Goal: Find specific page/section: Find specific page/section

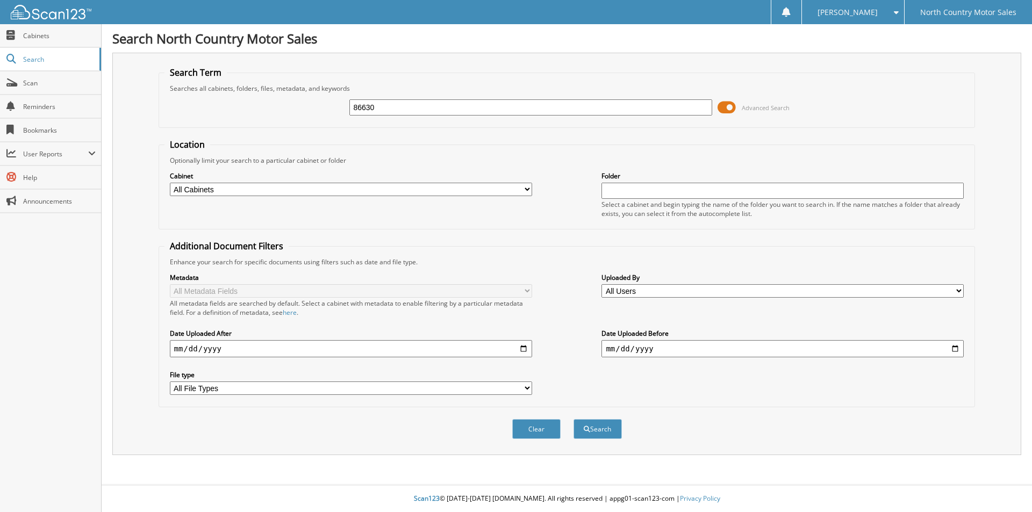
type input "86630"
click at [574, 419] on button "Search" at bounding box center [598, 429] width 48 height 20
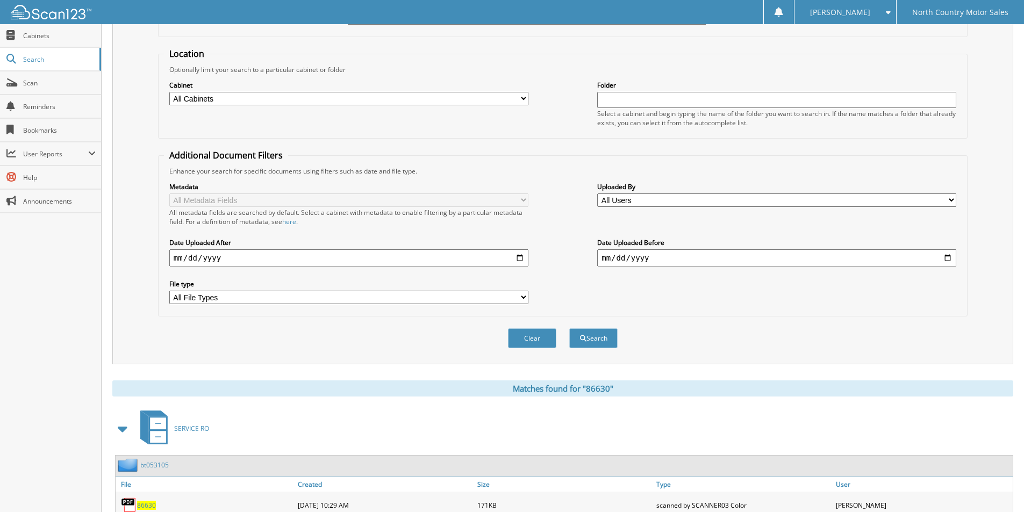
scroll to position [200, 0]
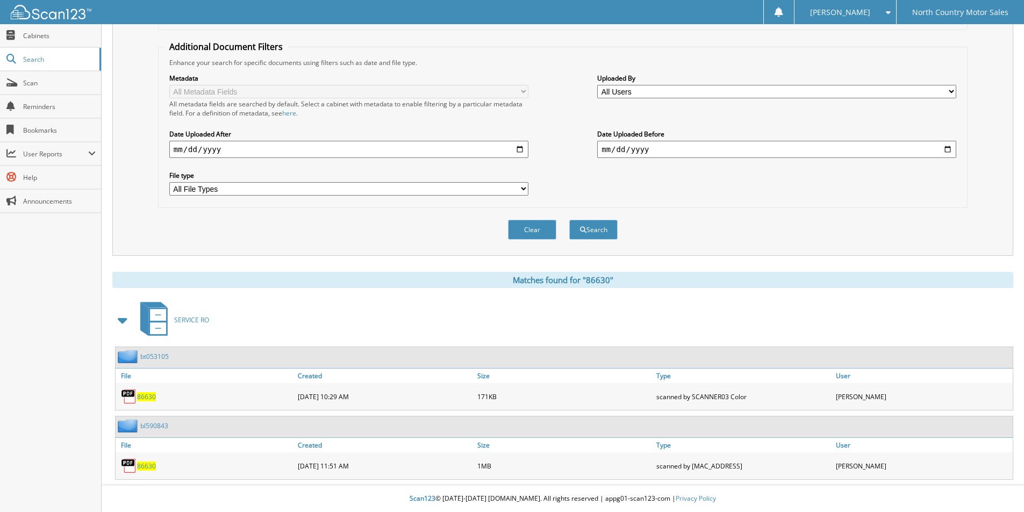
click at [147, 466] on span "86630" at bounding box center [146, 466] width 19 height 9
